Goal: Task Accomplishment & Management: Use online tool/utility

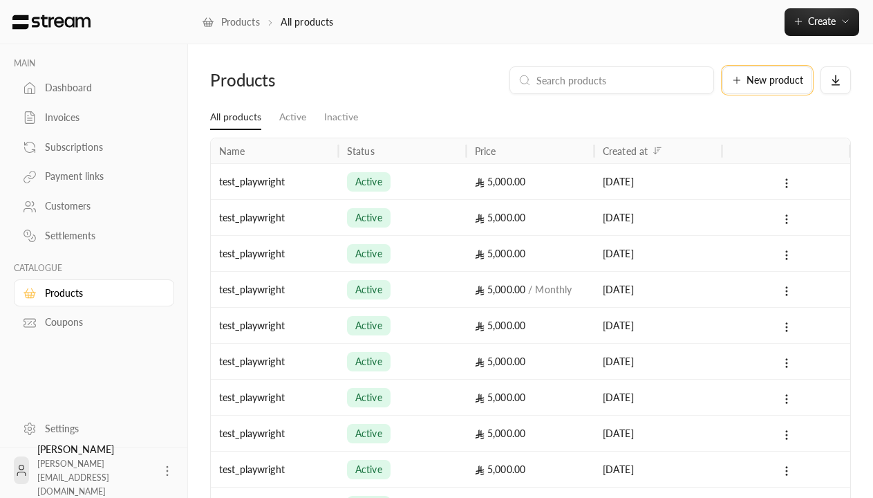
click at [767, 80] on span "New product" at bounding box center [774, 80] width 57 height 10
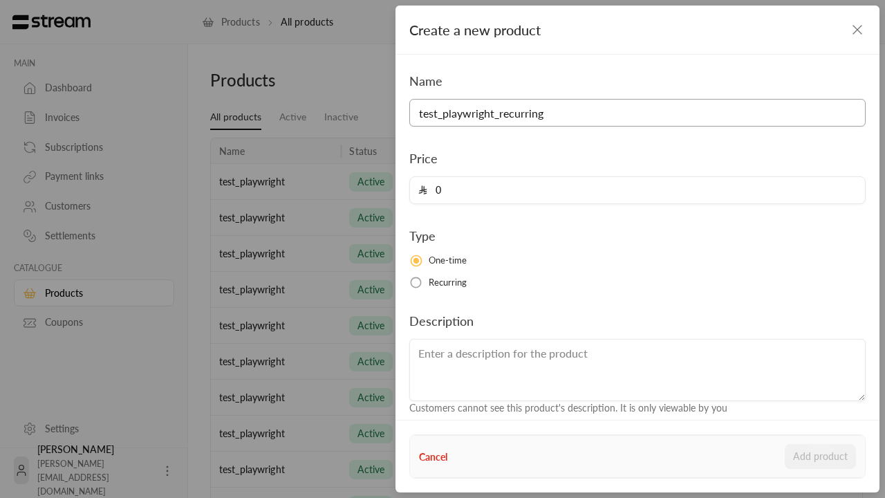
type input "test_playwright_recurring"
type input "5000"
click at [820, 456] on button "Add product" at bounding box center [819, 456] width 71 height 25
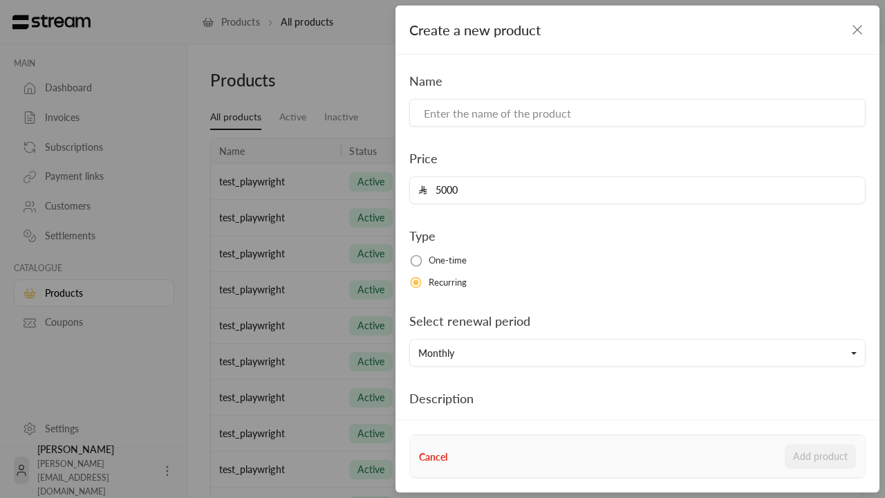
type input "0"
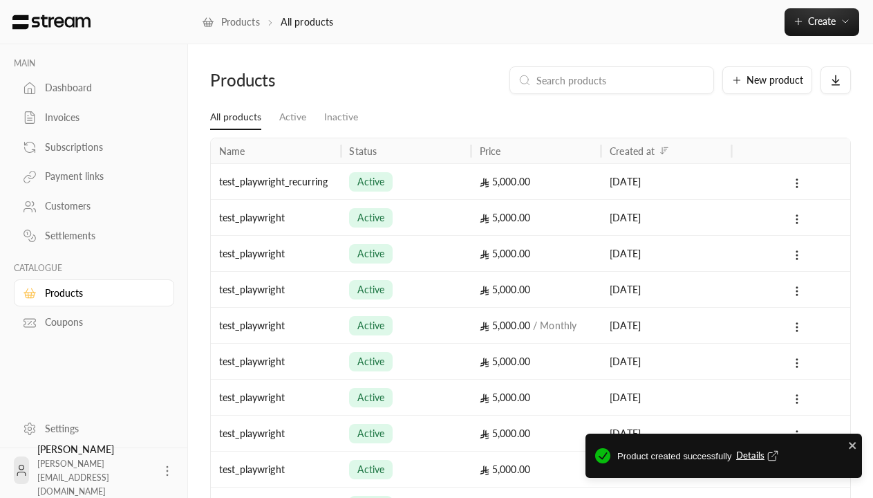
click at [758, 455] on span "Details" at bounding box center [759, 456] width 46 height 14
